Goal: Check status: Check status

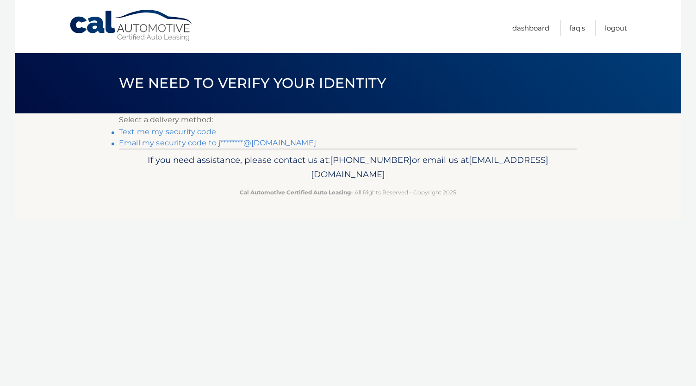
click at [159, 132] on link "Text me my security code" at bounding box center [167, 131] width 97 height 9
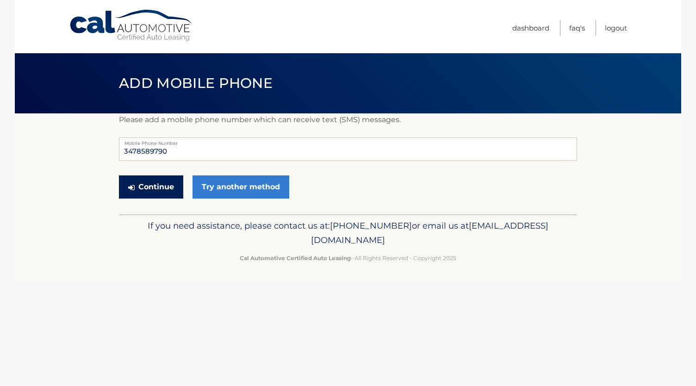
click at [134, 196] on button "Continue" at bounding box center [151, 186] width 64 height 23
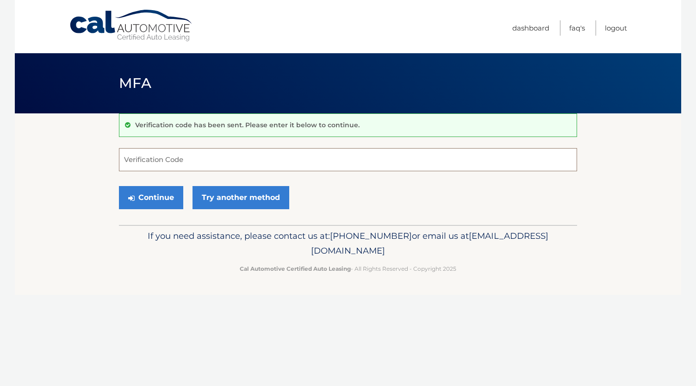
click at [137, 164] on input "Verification Code" at bounding box center [348, 159] width 458 height 23
type input "460900"
click at [145, 196] on button "Continue" at bounding box center [151, 197] width 64 height 23
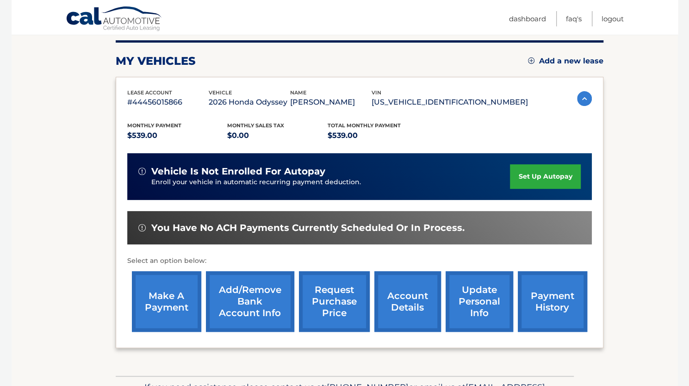
scroll to position [113, 0]
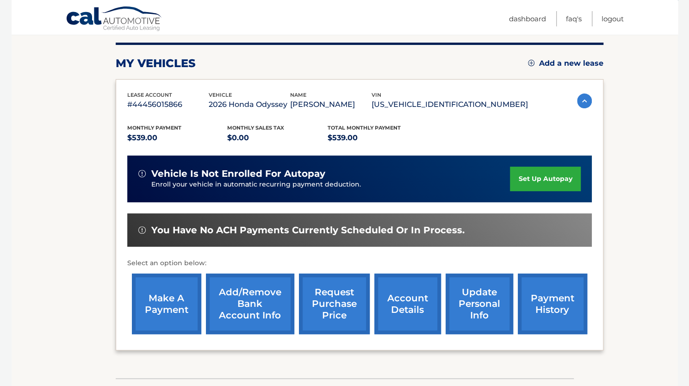
click at [533, 287] on link "payment history" at bounding box center [552, 304] width 69 height 61
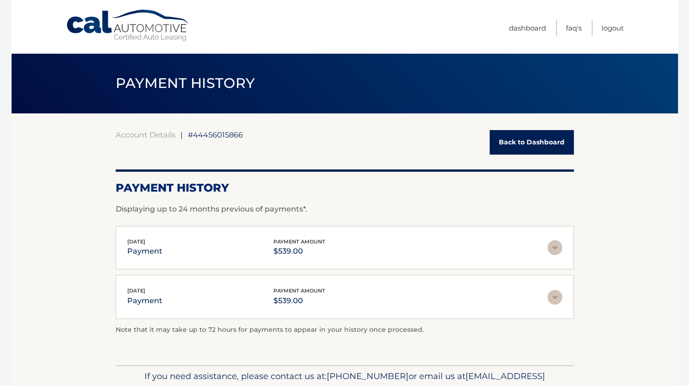
click at [553, 297] on img at bounding box center [555, 297] width 15 height 15
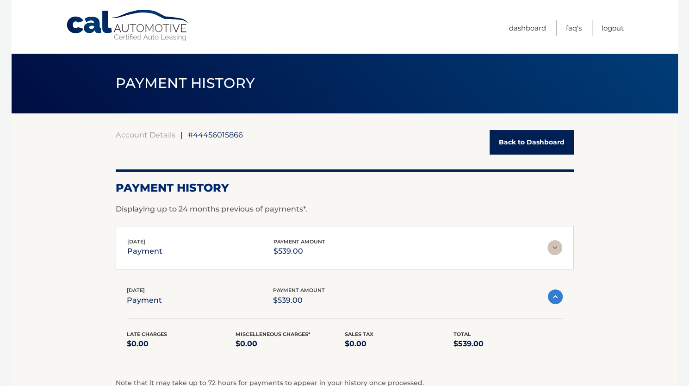
click at [479, 169] on div "Account Details | #44456015866 Back to Dashboard Payment History Displaying up …" at bounding box center [345, 265] width 458 height 270
